Goal: Task Accomplishment & Management: Use online tool/utility

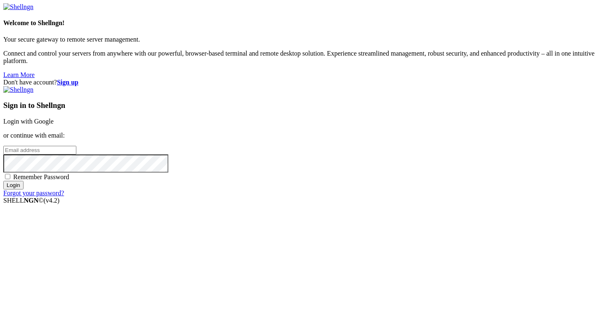
click at [76, 148] on input "email" at bounding box center [39, 150] width 73 height 9
type input "[PERSON_NAME][EMAIL_ADDRESS][DOMAIN_NAME]"
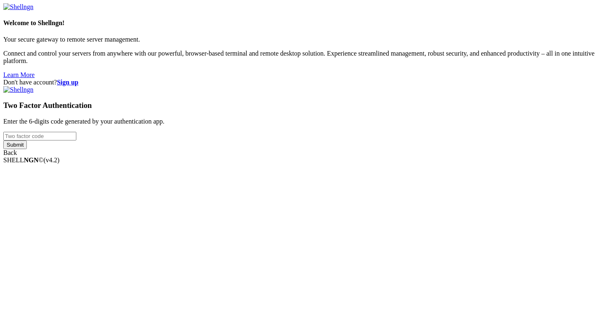
click at [76, 141] on input "number" at bounding box center [39, 136] width 73 height 9
type input "884596"
click at [3, 141] on input "Submit" at bounding box center [15, 145] width 24 height 9
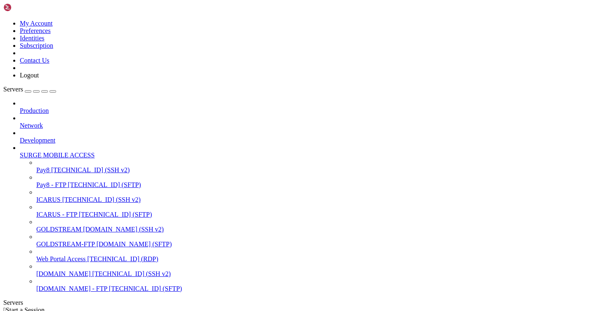
click at [73, 196] on span "[TECHNICAL_ID] (SSH v2)" at bounding box center [101, 199] width 78 height 7
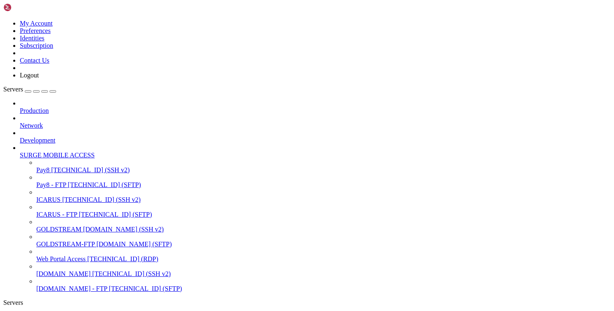
click at [58, 181] on span "Pay8 - FTP" at bounding box center [51, 184] width 30 height 7
click at [63, 167] on span "[TECHNICAL_ID] (SSH v2)" at bounding box center [90, 170] width 78 height 7
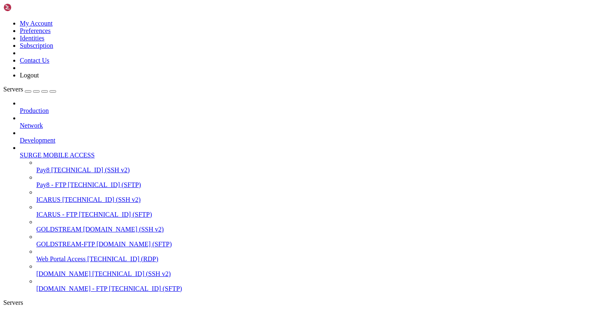
drag, startPoint x: 143, startPoint y: 679, endPoint x: 75, endPoint y: 620, distance: 90.6
click at [53, 92] on div "button" at bounding box center [53, 92] width 0 height 0
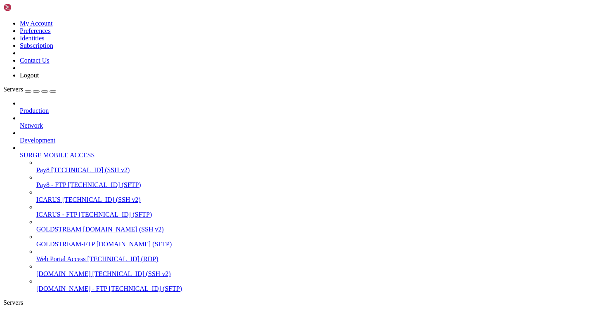
drag, startPoint x: 465, startPoint y: 597, endPoint x: 465, endPoint y: 592, distance: 4.9
drag, startPoint x: 101, startPoint y: 536, endPoint x: 101, endPoint y: 518, distance: 17.7
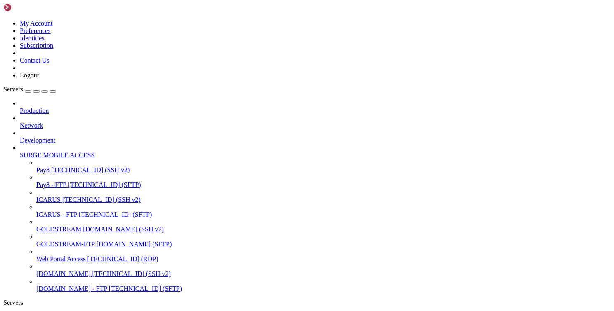
drag, startPoint x: 104, startPoint y: 641, endPoint x: 106, endPoint y: 708, distance: 66.8
drag, startPoint x: 16, startPoint y: 684, endPoint x: 4, endPoint y: 475, distance: 209.0
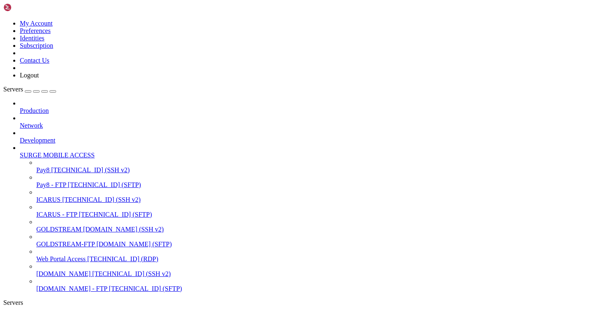
copy div "GNU nano 7.2 admin.booth * server { server_name [DOMAIN_NAME]; root /var/www/ht…"
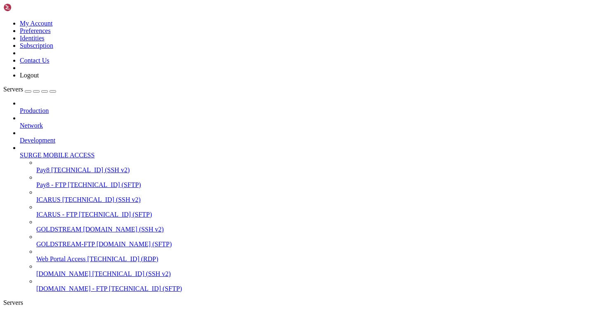
drag, startPoint x: 215, startPoint y: 507, endPoint x: 125, endPoint y: 595, distance: 126.0
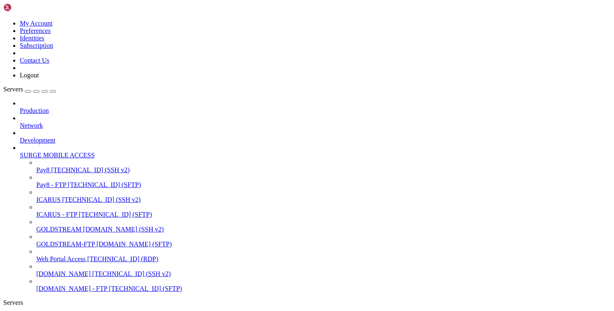
drag, startPoint x: 114, startPoint y: 541, endPoint x: 148, endPoint y: 537, distance: 34.0
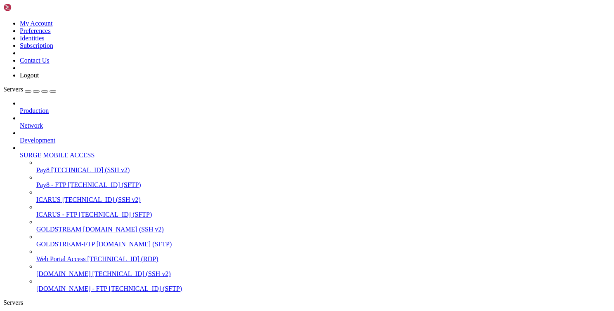
scroll to position [8, 2]
drag, startPoint x: 489, startPoint y: 609, endPoint x: 148, endPoint y: 578, distance: 342.8
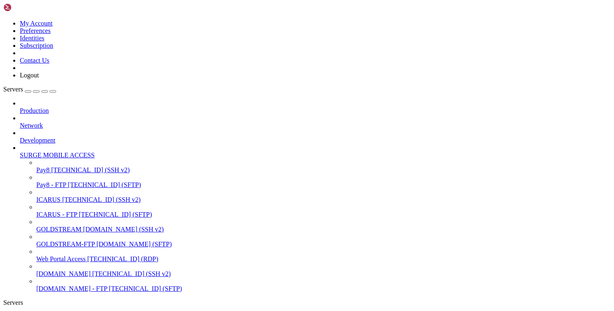
drag, startPoint x: 174, startPoint y: 580, endPoint x: 165, endPoint y: 629, distance: 49.8
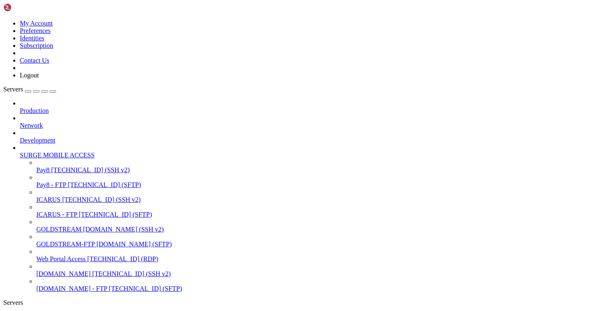
scroll to position [308, 0]
drag, startPoint x: 321, startPoint y: 658, endPoint x: 179, endPoint y: 651, distance: 142.0
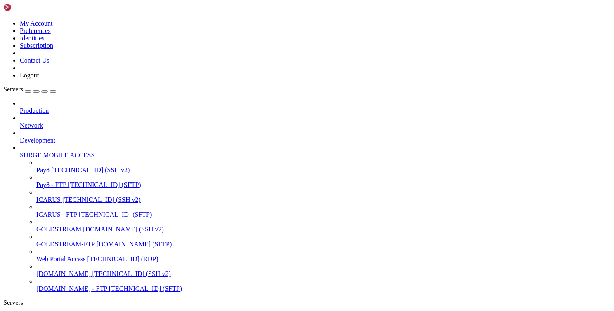
scroll to position [364, 0]
